Goal: Task Accomplishment & Management: Use online tool/utility

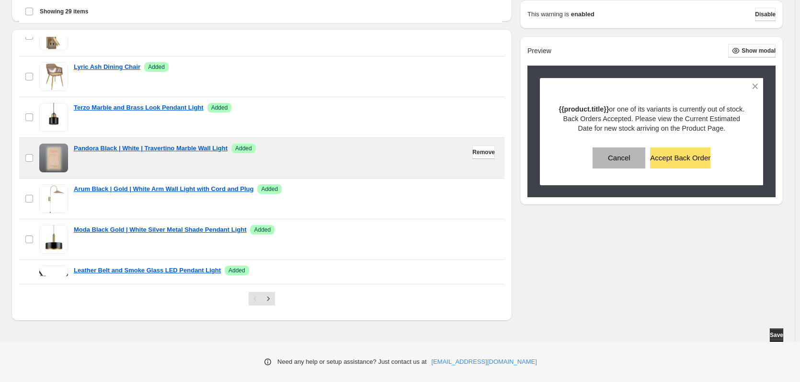
scroll to position [594, 0]
click at [472, 154] on span "Remove" at bounding box center [483, 153] width 23 height 8
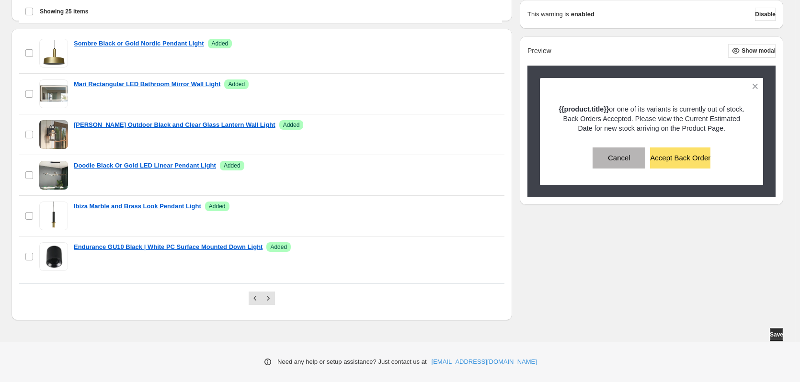
scroll to position [210, 0]
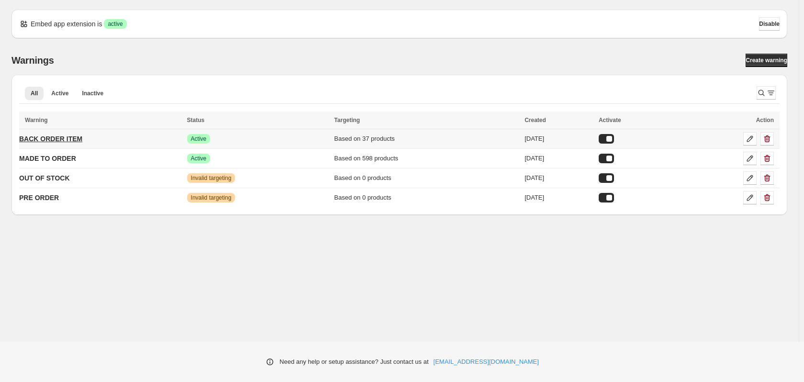
click at [60, 138] on p "BACK ORDER ITEM" at bounding box center [50, 139] width 63 height 10
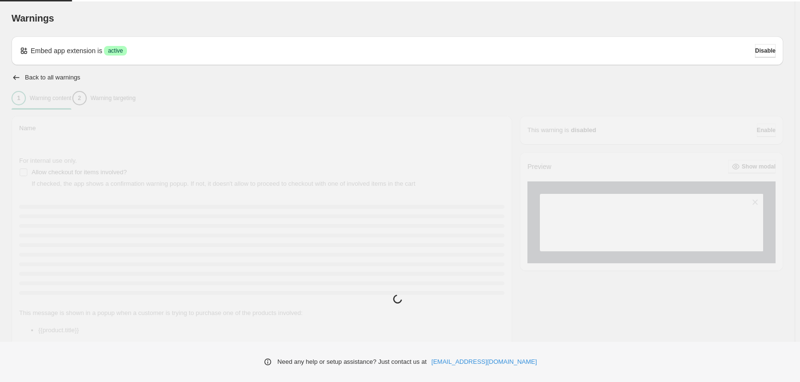
type input "**********"
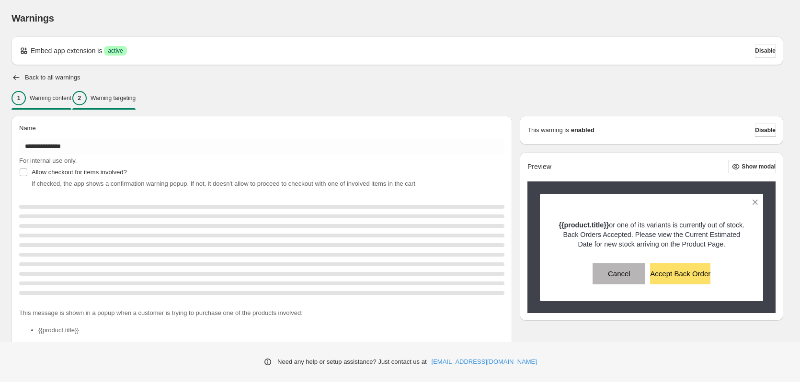
click at [124, 95] on p "Warning targeting" at bounding box center [112, 98] width 45 height 8
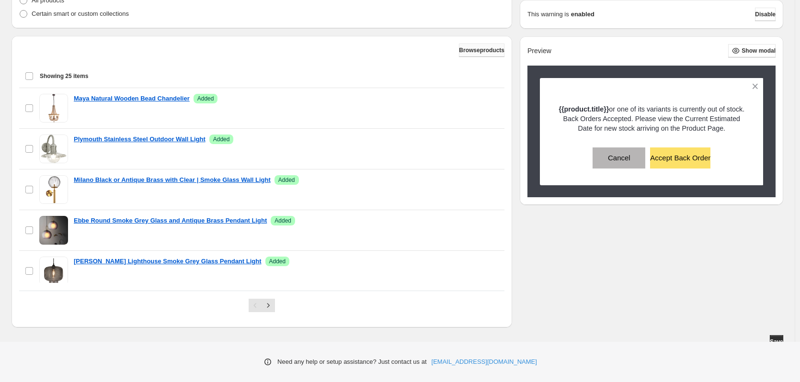
scroll to position [282, 0]
click at [464, 52] on span "Browse products" at bounding box center [481, 51] width 45 height 8
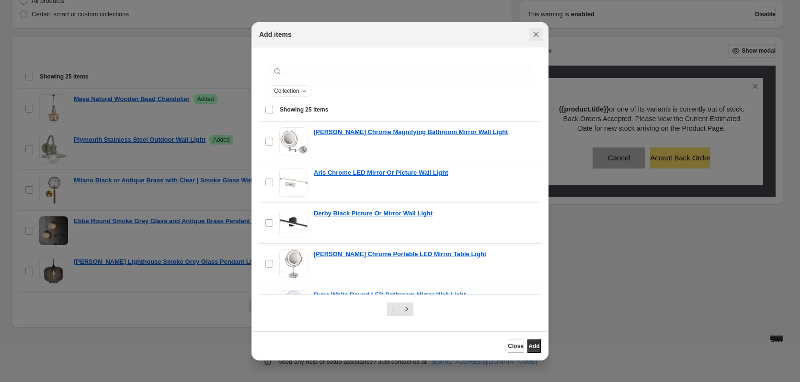
click at [535, 34] on icon "Close" at bounding box center [535, 34] width 5 height 5
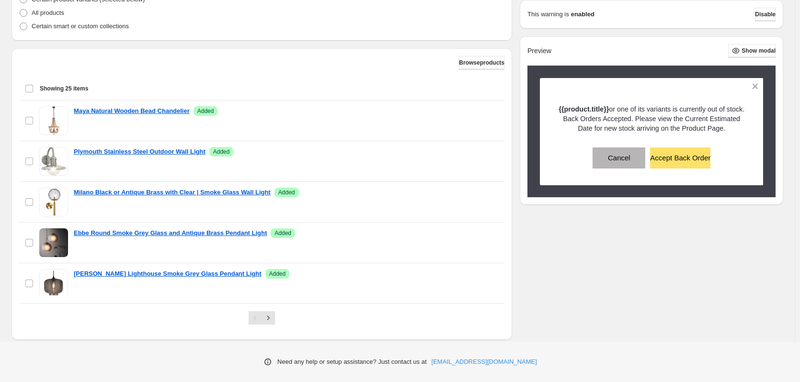
scroll to position [270, 0]
click at [459, 65] on span "Browse products" at bounding box center [481, 63] width 45 height 8
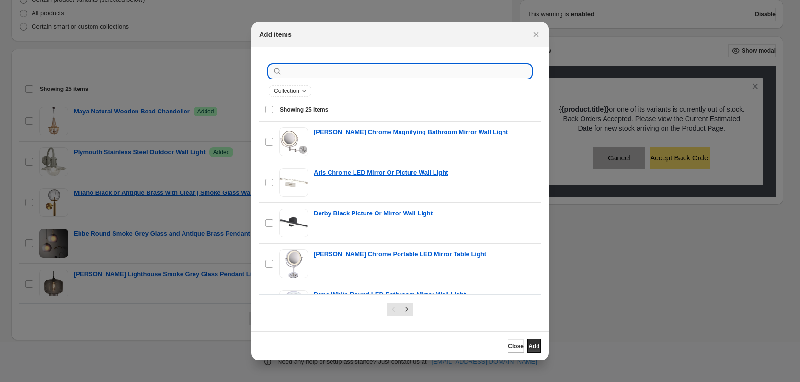
click at [304, 71] on input ":r1c:" at bounding box center [407, 71] width 247 height 13
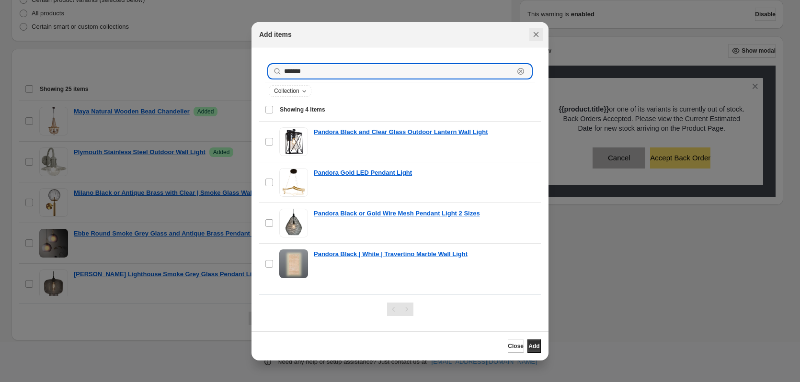
type input "*******"
click at [537, 36] on icon "Close" at bounding box center [536, 35] width 10 height 10
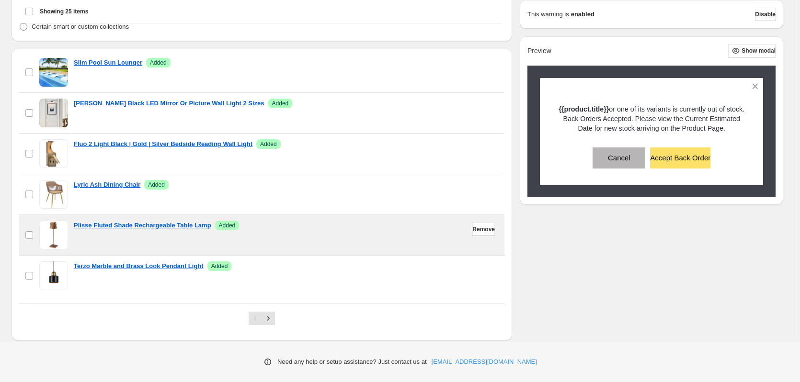
scroll to position [291, 0]
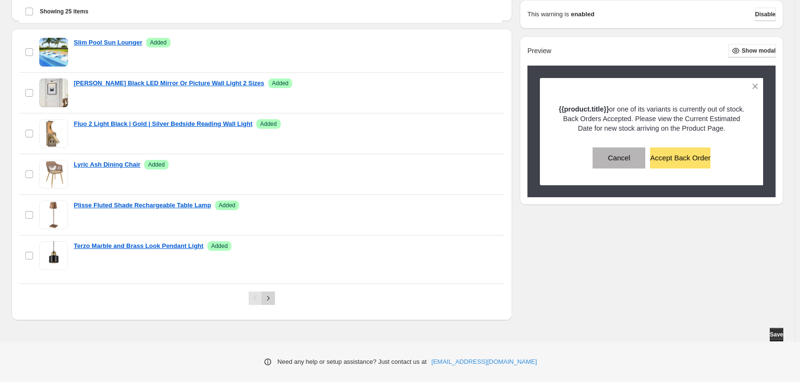
click at [271, 299] on icon "Next" at bounding box center [268, 298] width 10 height 10
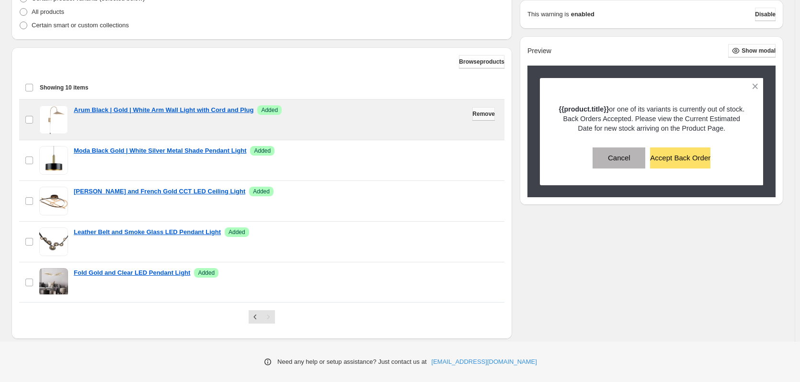
scroll to position [271, 0]
click at [475, 117] on span "Remove" at bounding box center [483, 115] width 23 height 8
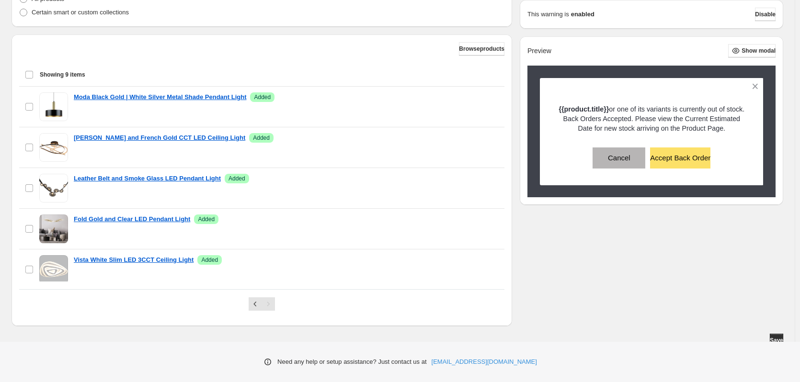
scroll to position [291, 0]
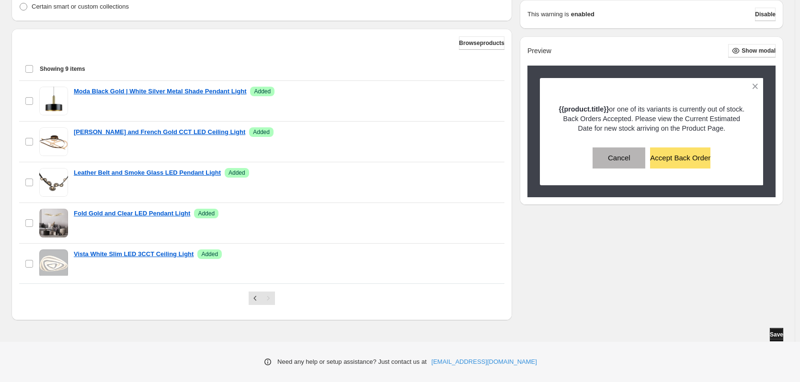
click at [773, 339] on button "Save" at bounding box center [775, 334] width 13 height 13
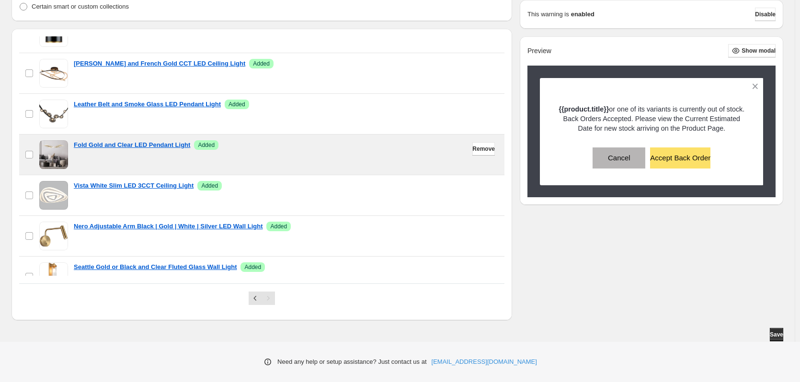
scroll to position [171, 0]
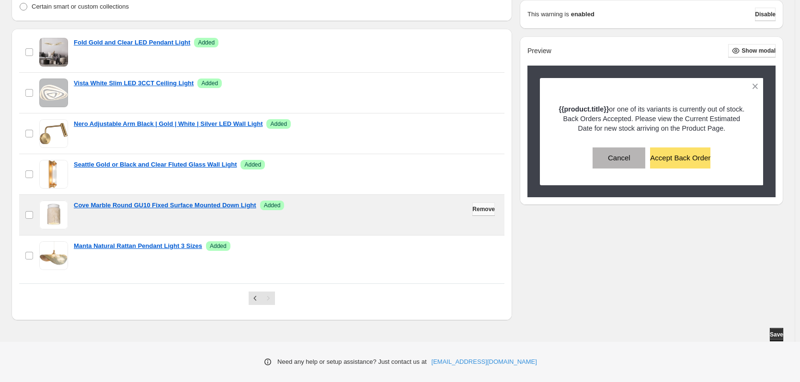
click at [472, 209] on span "Remove" at bounding box center [483, 209] width 23 height 8
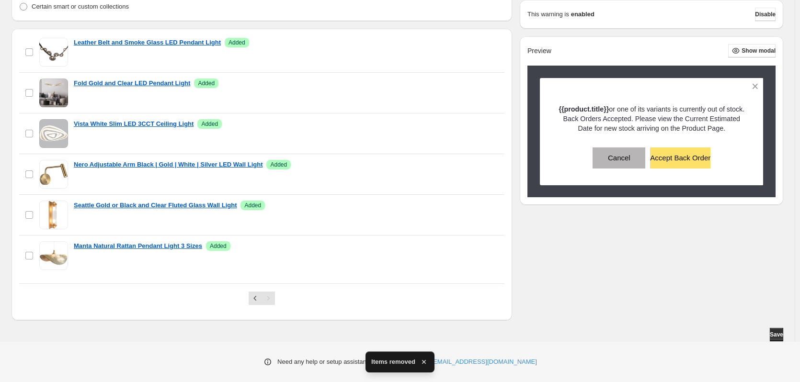
scroll to position [130, 0]
click at [779, 337] on span "Save" at bounding box center [775, 335] width 13 height 8
click at [260, 300] on icon "Previous" at bounding box center [255, 298] width 10 height 10
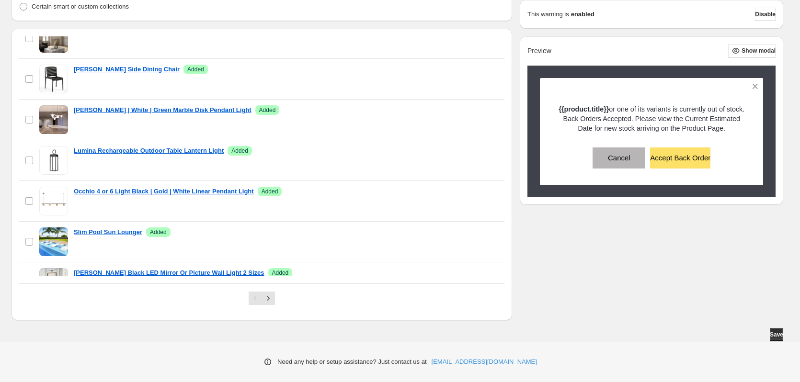
scroll to position [632, 0]
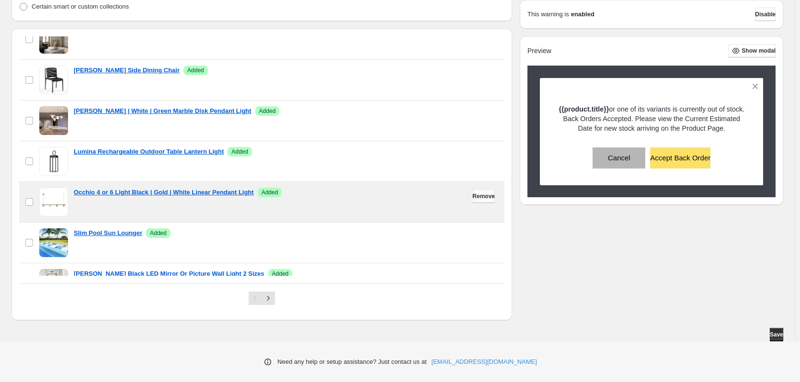
click at [478, 199] on span "Remove" at bounding box center [483, 196] width 23 height 8
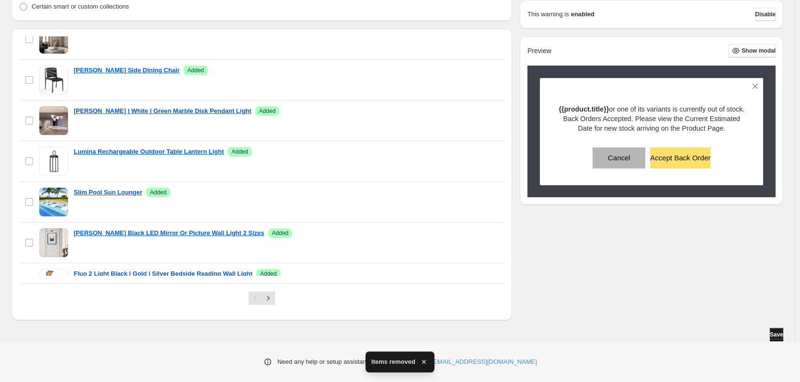
click at [769, 332] on button "Save" at bounding box center [775, 334] width 13 height 13
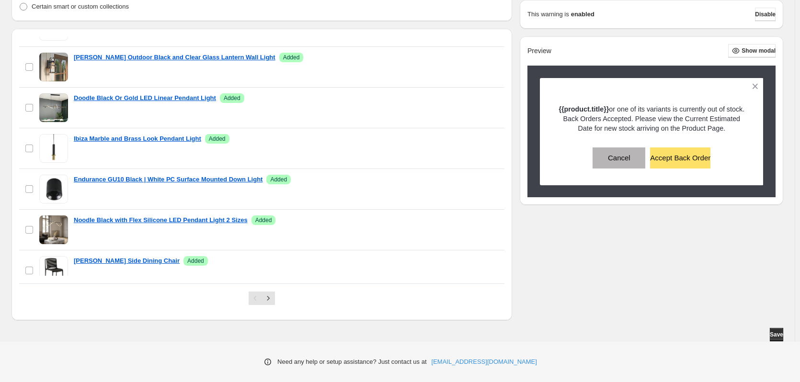
scroll to position [440, 0]
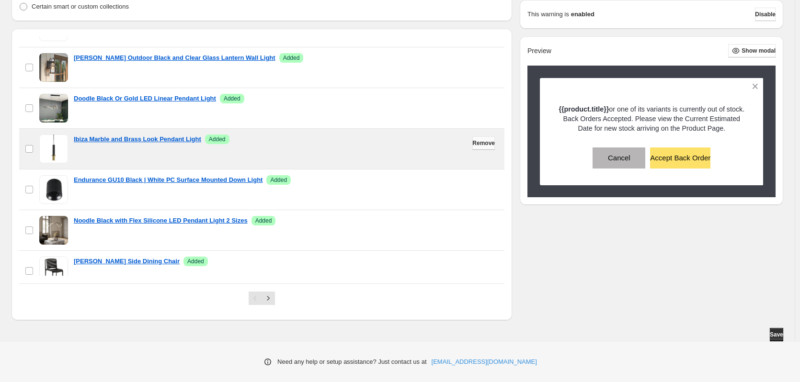
click at [472, 145] on span "Remove" at bounding box center [483, 143] width 23 height 8
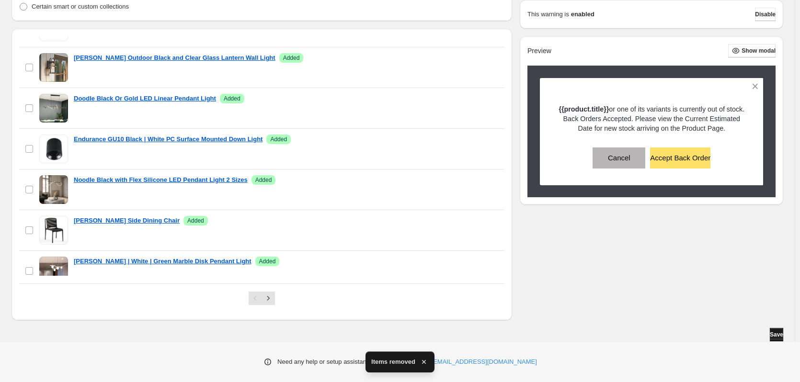
click at [773, 338] on span "Save" at bounding box center [775, 335] width 13 height 8
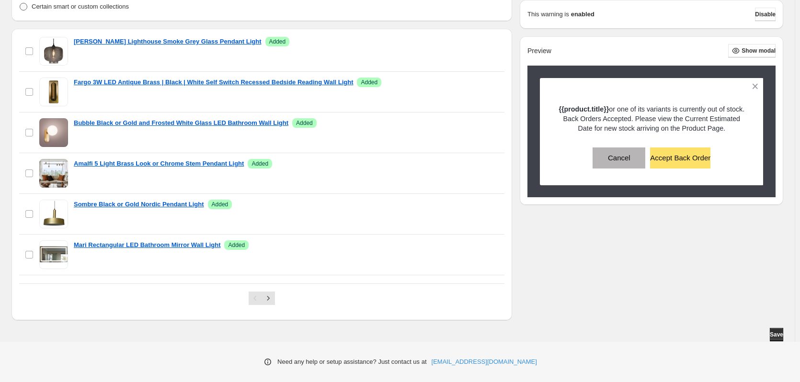
scroll to position [210, 0]
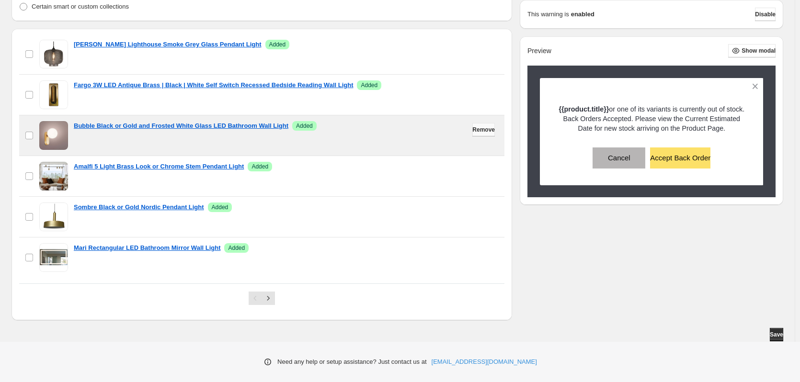
click at [478, 130] on span "Remove" at bounding box center [483, 130] width 23 height 8
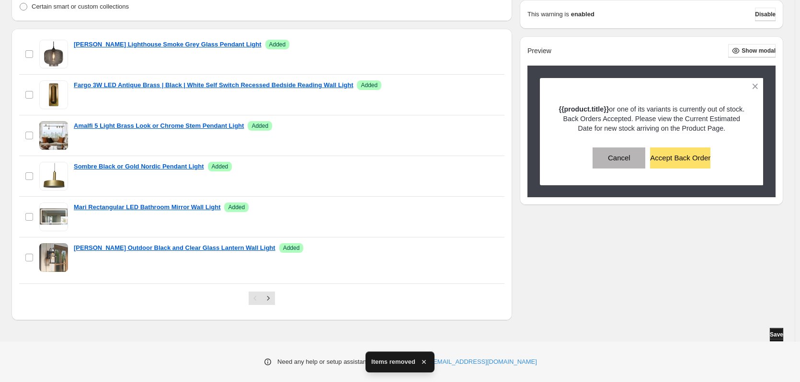
click at [773, 335] on span "Save" at bounding box center [775, 335] width 13 height 8
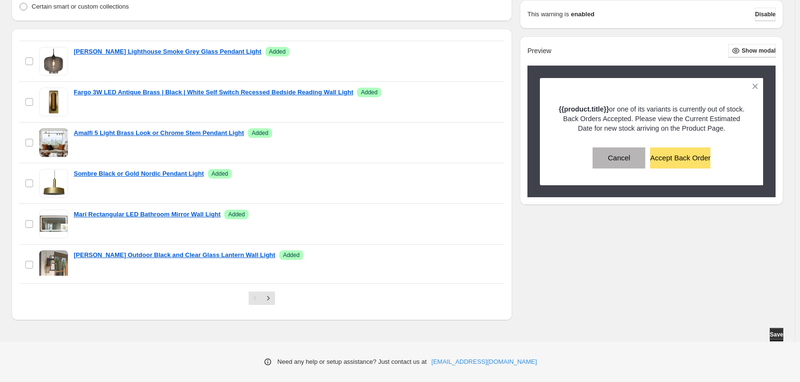
scroll to position [0, 0]
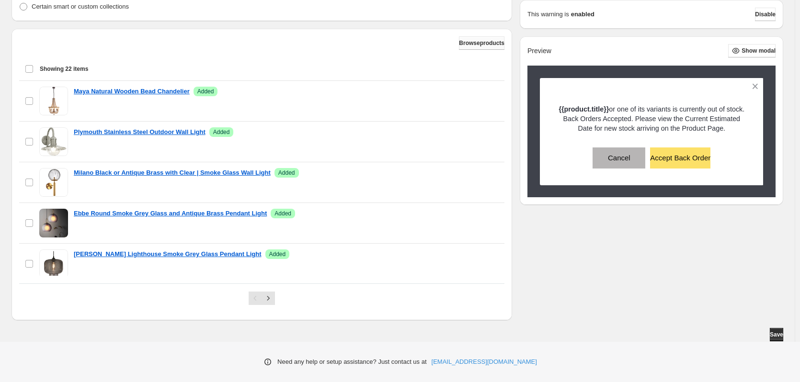
click at [472, 41] on span "Browse products" at bounding box center [481, 43] width 45 height 8
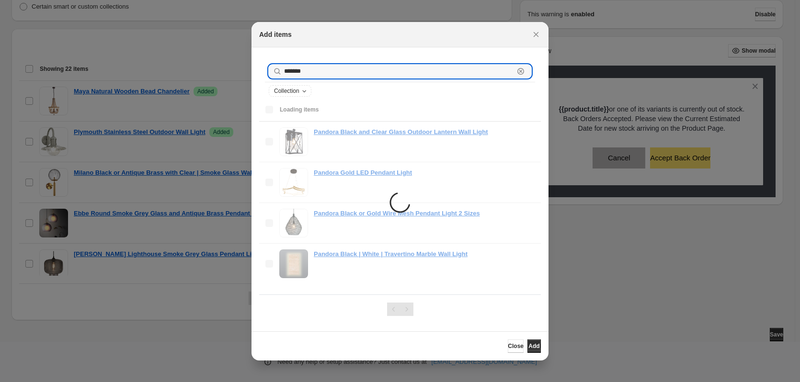
drag, startPoint x: 325, startPoint y: 77, endPoint x: 271, endPoint y: 73, distance: 54.7
click at [271, 73] on div "******* Clear" at bounding box center [400, 71] width 262 height 13
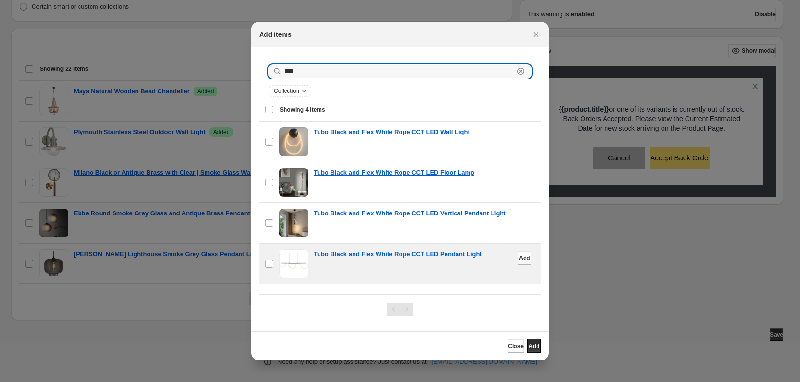
type input "****"
click at [519, 257] on span "Add" at bounding box center [524, 258] width 11 height 8
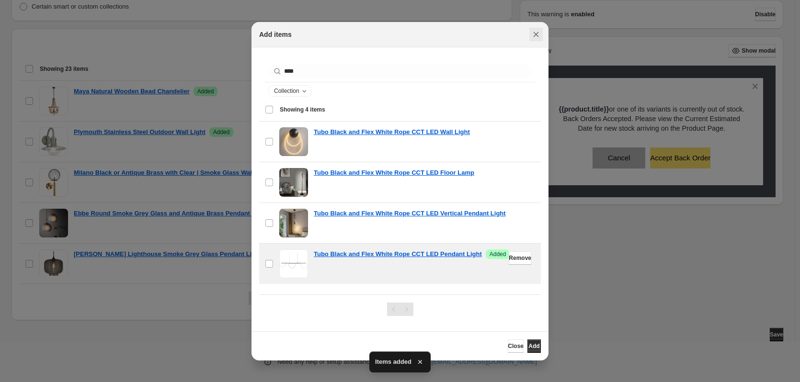
click at [539, 37] on icon "Close" at bounding box center [536, 35] width 10 height 10
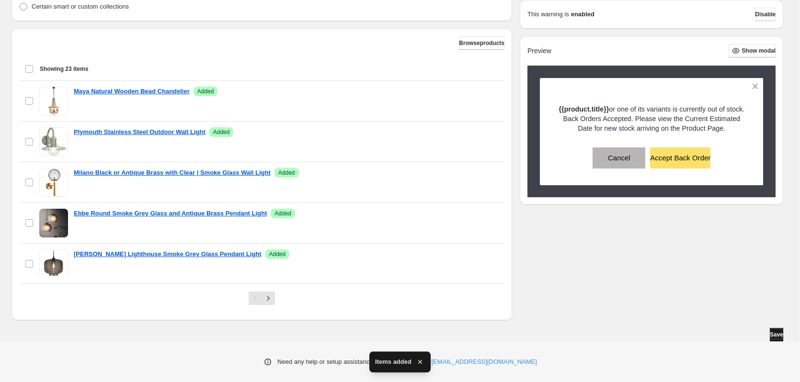
click at [771, 335] on span "Save" at bounding box center [775, 335] width 13 height 8
click at [770, 334] on span "Save" at bounding box center [775, 335] width 13 height 8
click at [270, 302] on icon "Next" at bounding box center [268, 298] width 10 height 10
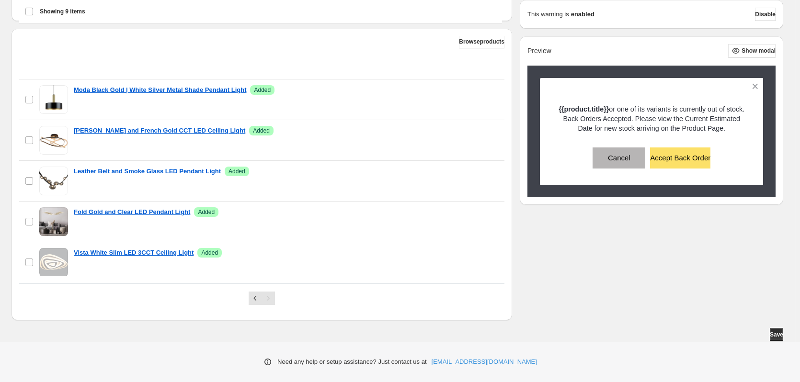
scroll to position [0, 0]
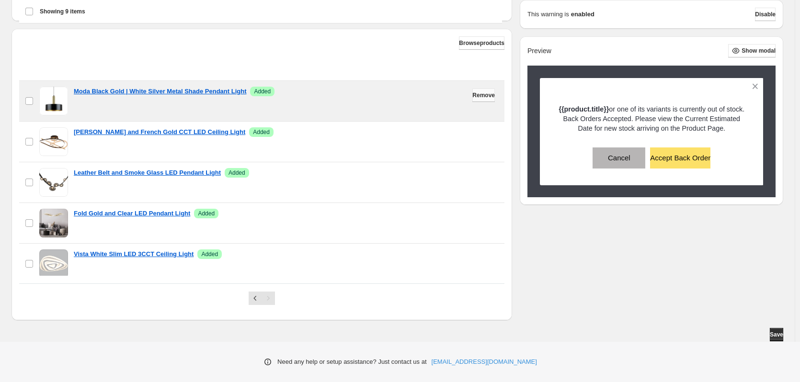
click at [472, 96] on span "Remove" at bounding box center [483, 95] width 23 height 8
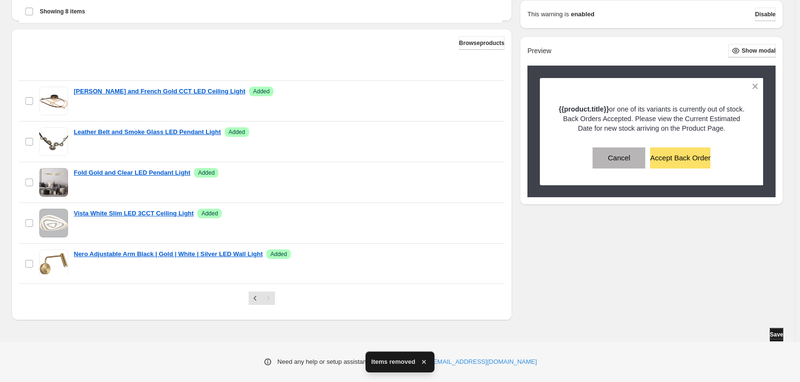
click at [770, 336] on span "Save" at bounding box center [775, 335] width 13 height 8
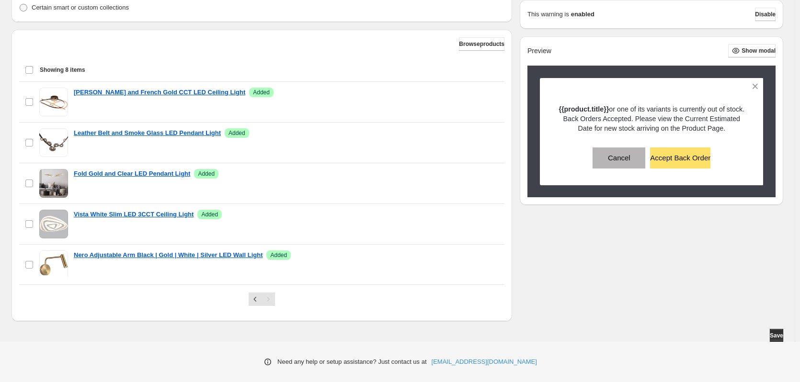
scroll to position [291, 0]
click at [260, 299] on icon "Previous" at bounding box center [255, 298] width 10 height 10
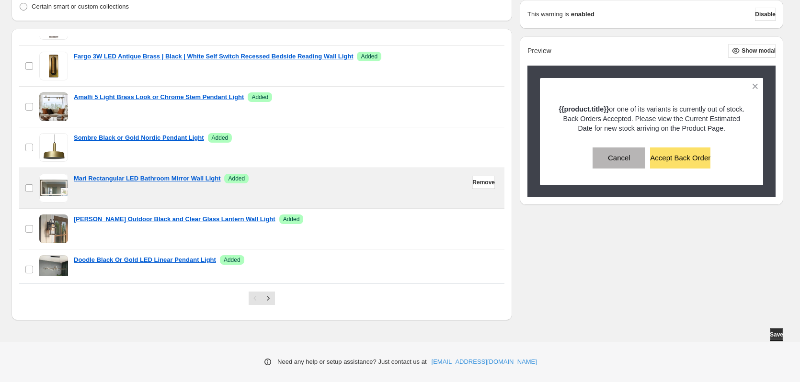
scroll to position [239, 0]
click at [474, 184] on span "Remove" at bounding box center [483, 182] width 23 height 8
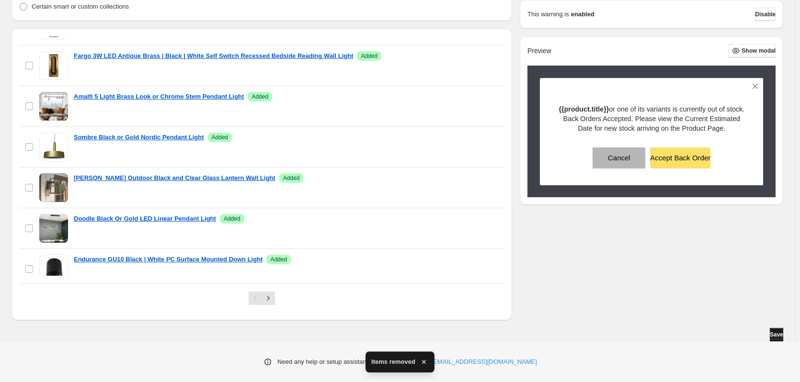
click at [777, 334] on span "Save" at bounding box center [775, 335] width 13 height 8
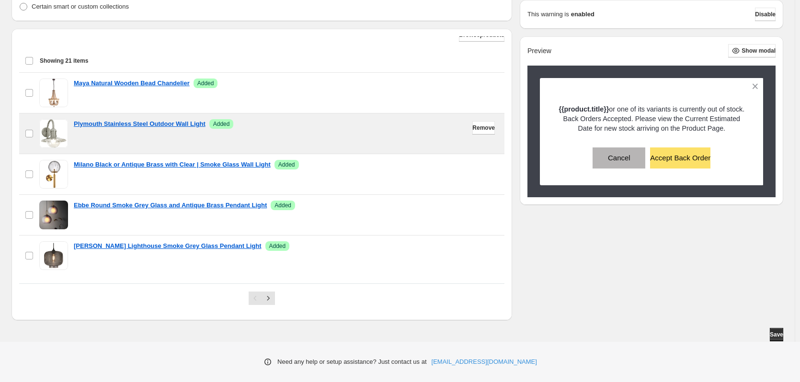
scroll to position [0, 0]
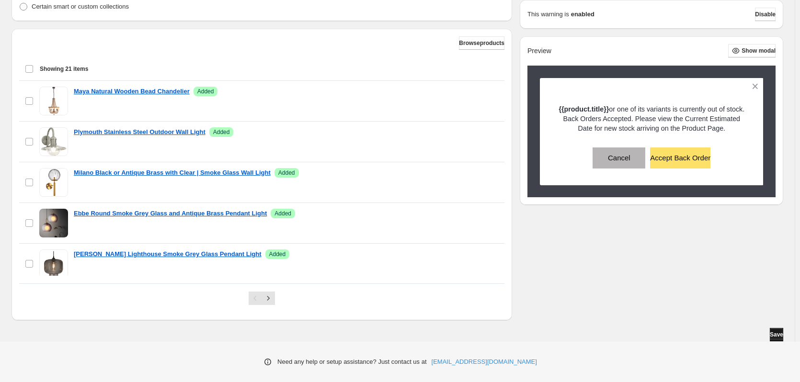
click at [780, 339] on button "Save" at bounding box center [775, 334] width 13 height 13
